Goal: Transaction & Acquisition: Purchase product/service

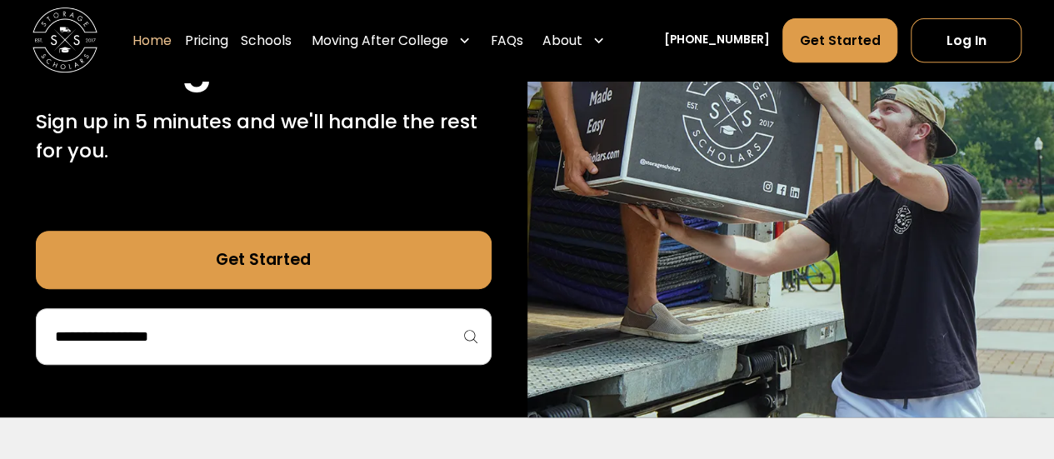
scroll to position [466, 0]
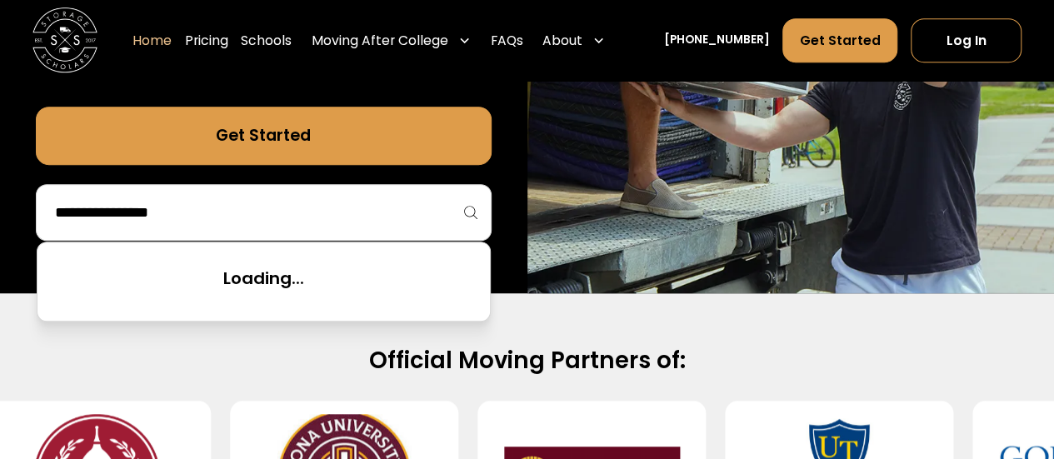
click at [190, 218] on input "search" at bounding box center [263, 212] width 421 height 28
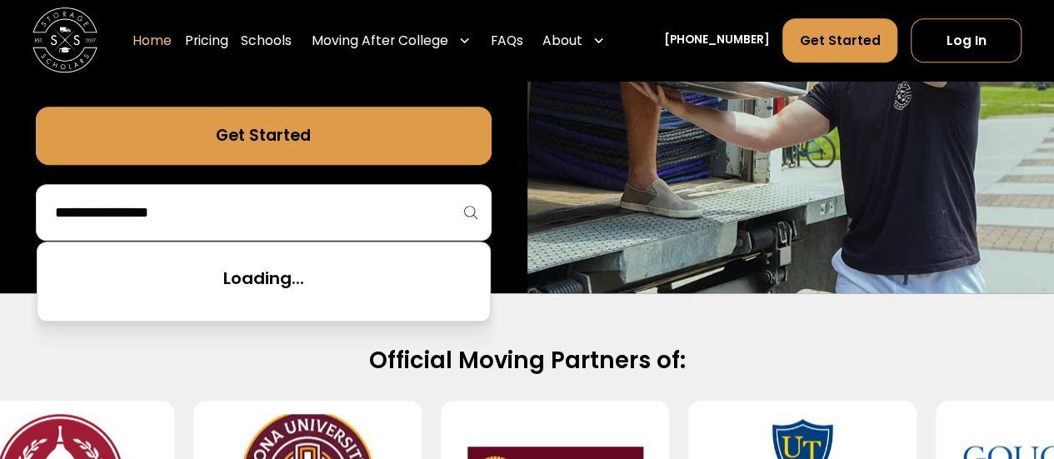
scroll to position [0, 0]
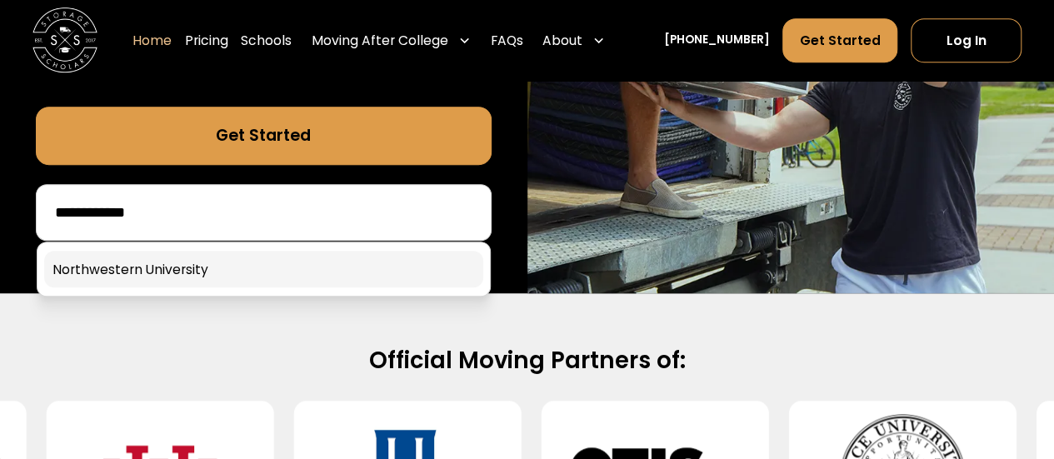
type input "**********"
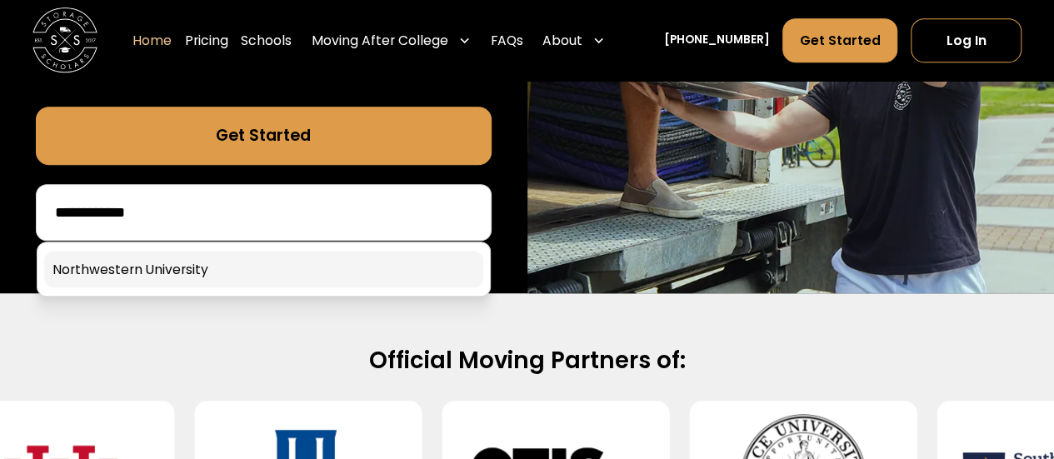
click at [128, 276] on link at bounding box center [263, 269] width 439 height 37
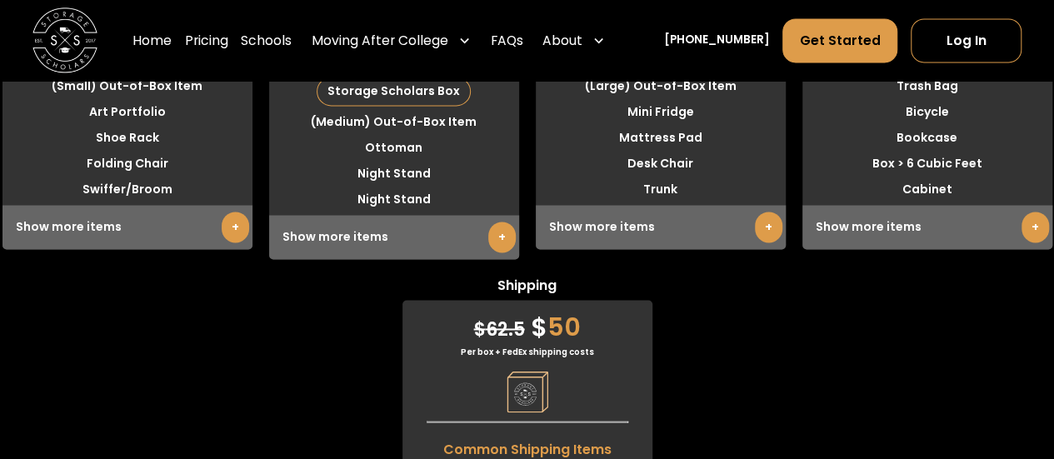
scroll to position [4331, 0]
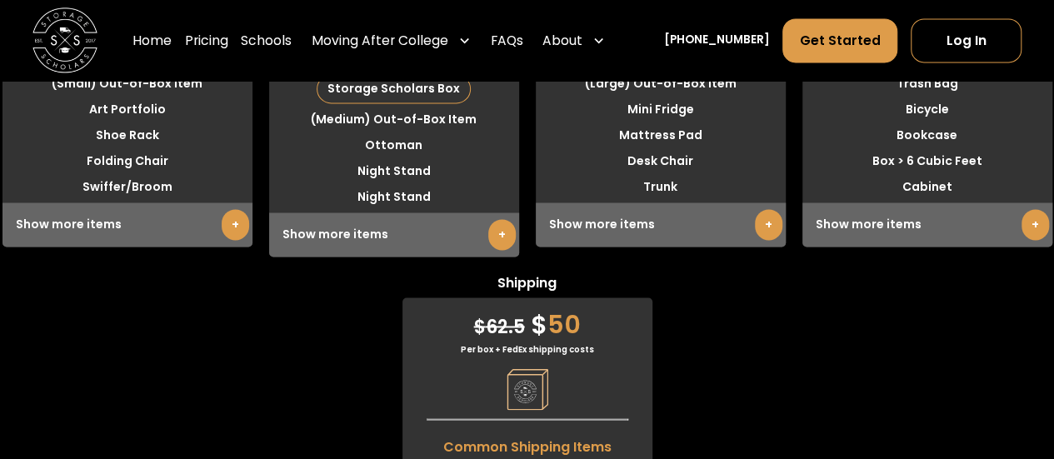
click at [237, 230] on link "+" at bounding box center [235, 224] width 27 height 31
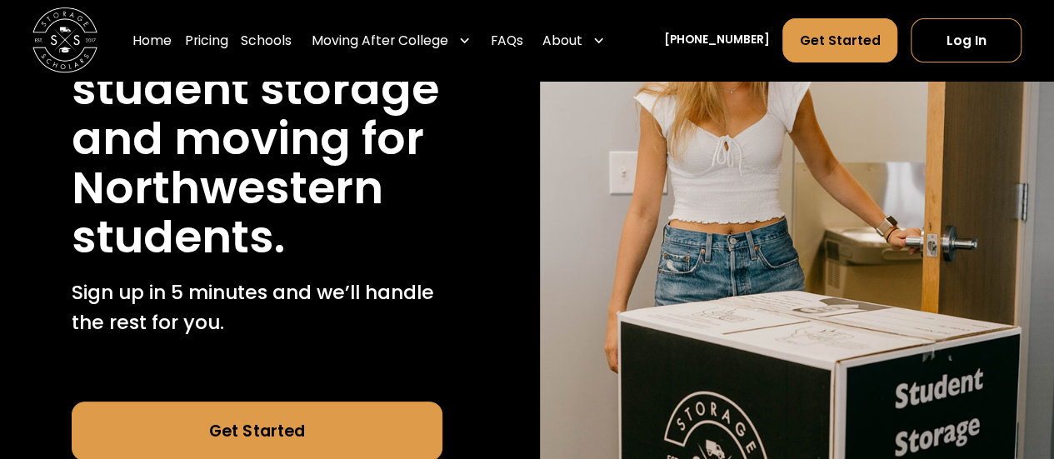
scroll to position [433, 0]
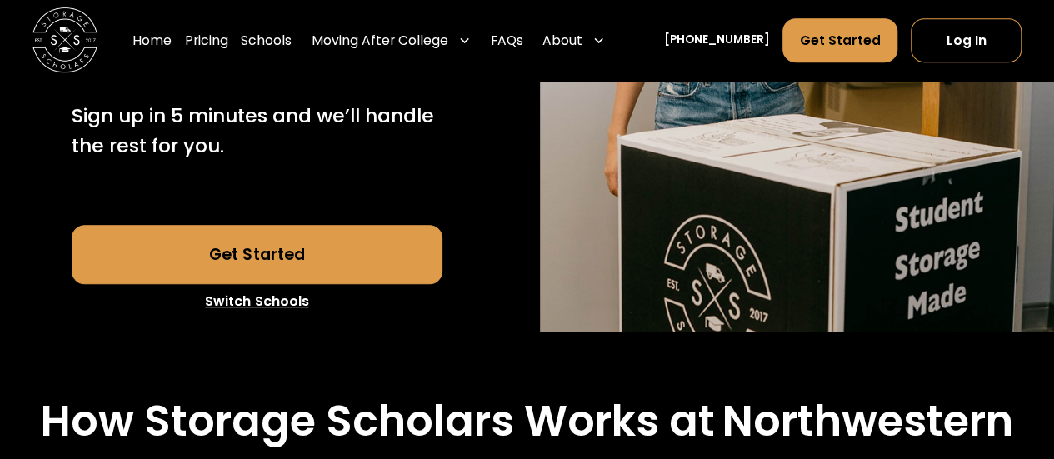
click at [140, 275] on link "Get Started" at bounding box center [257, 254] width 370 height 58
